Goal: Transaction & Acquisition: Purchase product/service

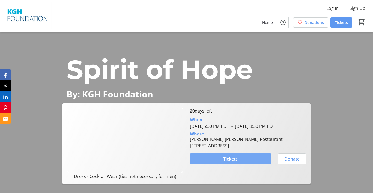
click at [230, 162] on span "Tickets" at bounding box center [230, 159] width 14 height 7
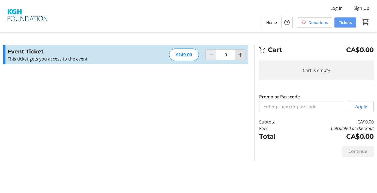
click at [240, 55] on mat-icon "Increment by one" at bounding box center [240, 55] width 7 height 7
type input "1"
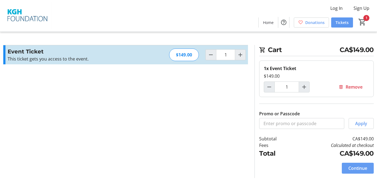
click at [357, 169] on span "Continue" at bounding box center [358, 168] width 19 height 7
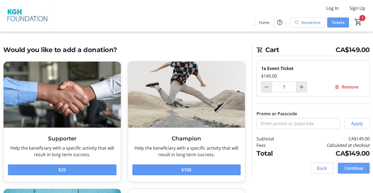
click at [354, 169] on span "Continue" at bounding box center [354, 168] width 19 height 7
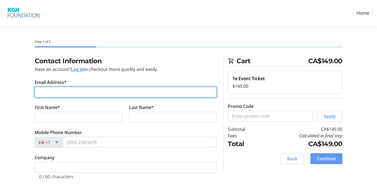
click at [44, 89] on input "Email Address*" at bounding box center [126, 92] width 182 height 11
type input "L"
type input "[EMAIL_ADDRESS][DOMAIN_NAME]"
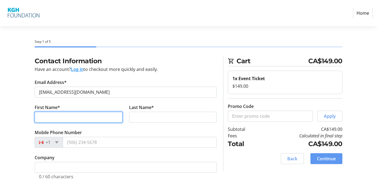
click at [50, 121] on input "First Name*" at bounding box center [79, 117] width 88 height 11
type input "Lu"
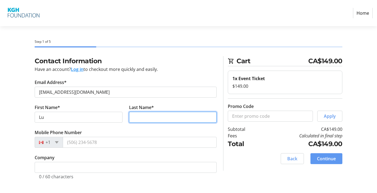
type input "[PERSON_NAME]"
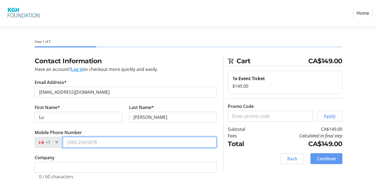
type input "[PHONE_NUMBER]"
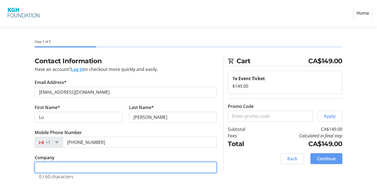
click at [46, 166] on input "Company" at bounding box center [126, 167] width 182 height 11
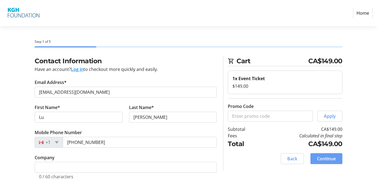
click at [325, 158] on span "Continue" at bounding box center [326, 159] width 19 height 7
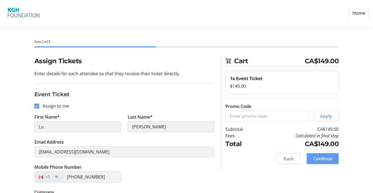
scroll to position [21, 0]
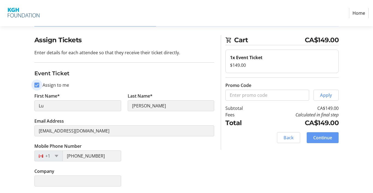
click at [37, 84] on input "Assign to me" at bounding box center [36, 85] width 5 height 5
checkbox input "false"
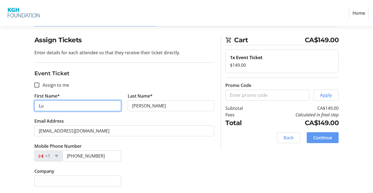
click at [45, 107] on input "Lu" at bounding box center [77, 105] width 87 height 11
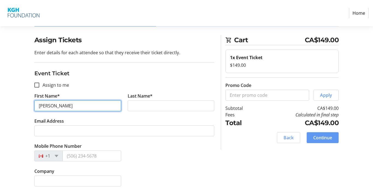
type input "[PERSON_NAME]"
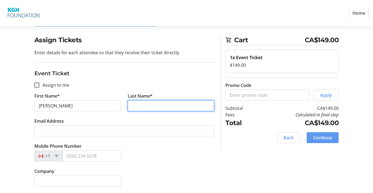
click at [141, 103] on input "Last Name*" at bounding box center [171, 105] width 87 height 11
type input "[PERSON_NAME]"
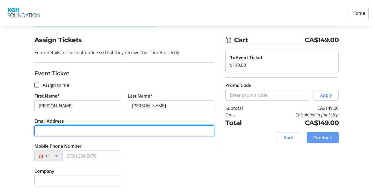
click at [38, 127] on input "Email Address" at bounding box center [124, 131] width 180 height 11
type input "[EMAIL_ADDRESS][DOMAIN_NAME]"
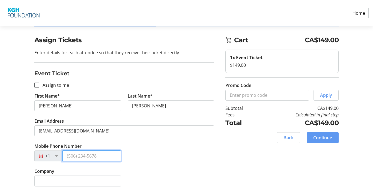
click at [97, 156] on input "Mobile Phone Number" at bounding box center [92, 156] width 59 height 11
type input "[PHONE_NUMBER]"
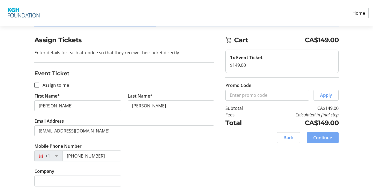
click at [322, 138] on span "Continue" at bounding box center [322, 138] width 19 height 7
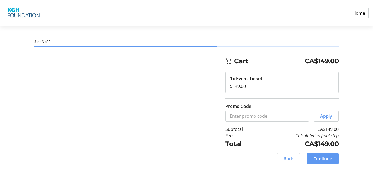
scroll to position [0, 0]
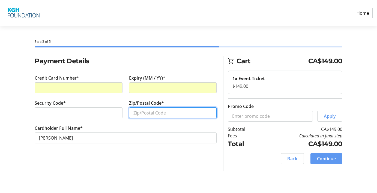
click at [140, 114] on input "Zip/Postal Code*" at bounding box center [173, 113] width 88 height 11
type input "v1y3z4"
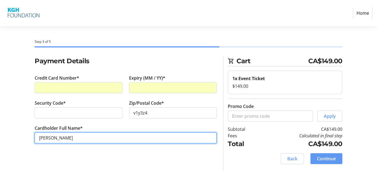
click at [44, 138] on input "[PERSON_NAME]" at bounding box center [126, 138] width 182 height 11
type input "[PERSON_NAME]"
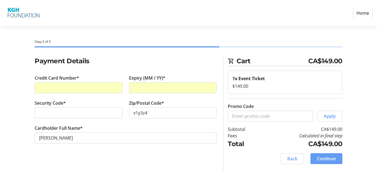
click at [321, 161] on span "Continue" at bounding box center [326, 159] width 19 height 7
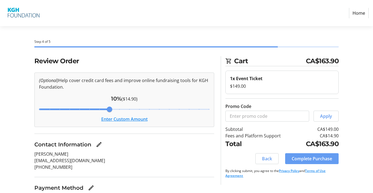
click at [303, 158] on span "Complete Purchase" at bounding box center [312, 159] width 40 height 7
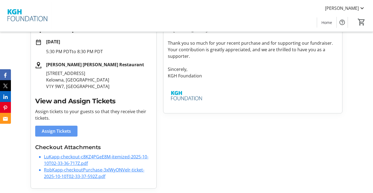
scroll to position [94, 0]
click at [61, 157] on link "LuKapp-checkout-c8KZ4PGeE8M-itemized-2025-10-10T02-33-36-717Z.pdf" at bounding box center [96, 160] width 105 height 13
click at [55, 133] on span "Assign Tickets" at bounding box center [56, 131] width 29 height 7
